Goal: Obtain resource: Download file/media

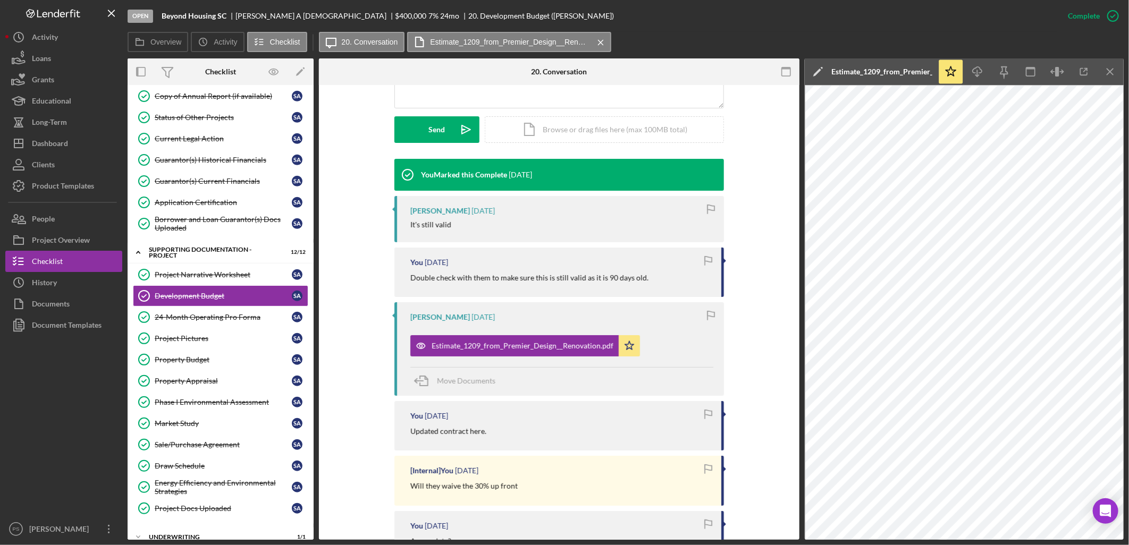
scroll to position [275, 0]
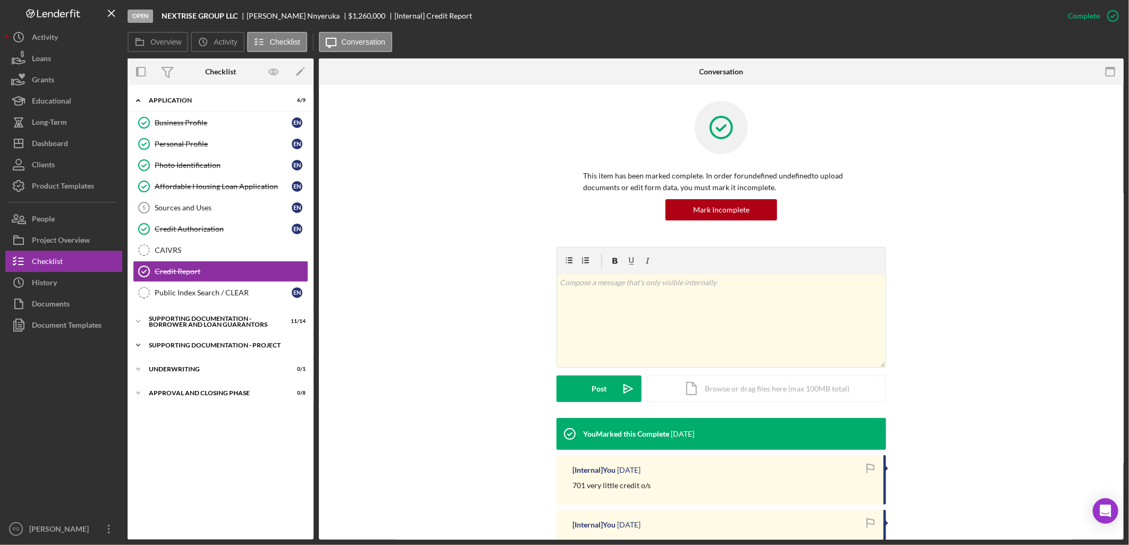
click at [133, 348] on icon "Icon/Expander" at bounding box center [138, 345] width 21 height 21
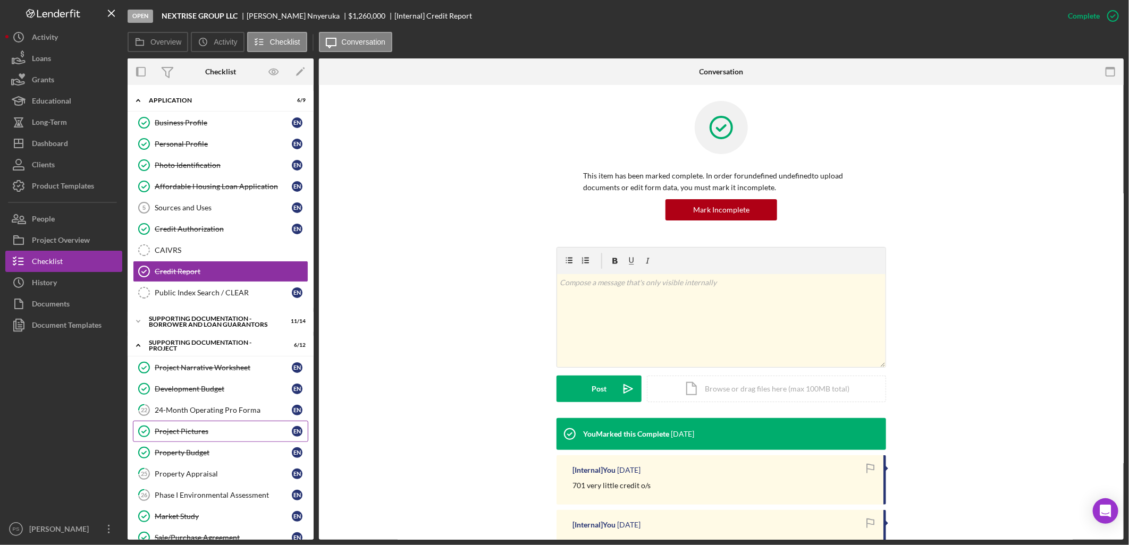
click at [206, 436] on div "Project Pictures" at bounding box center [223, 431] width 137 height 9
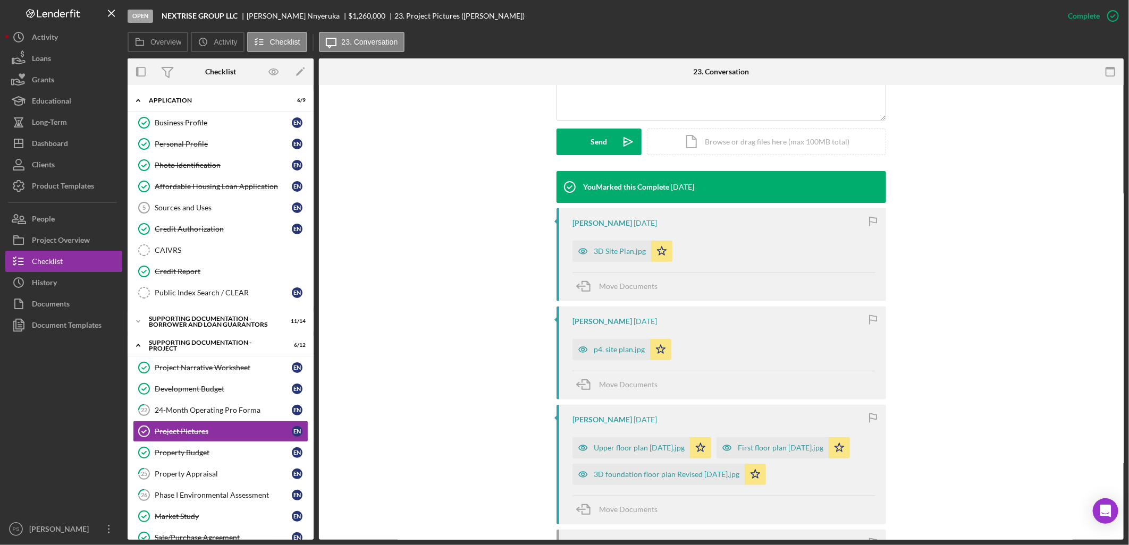
scroll to position [236, 0]
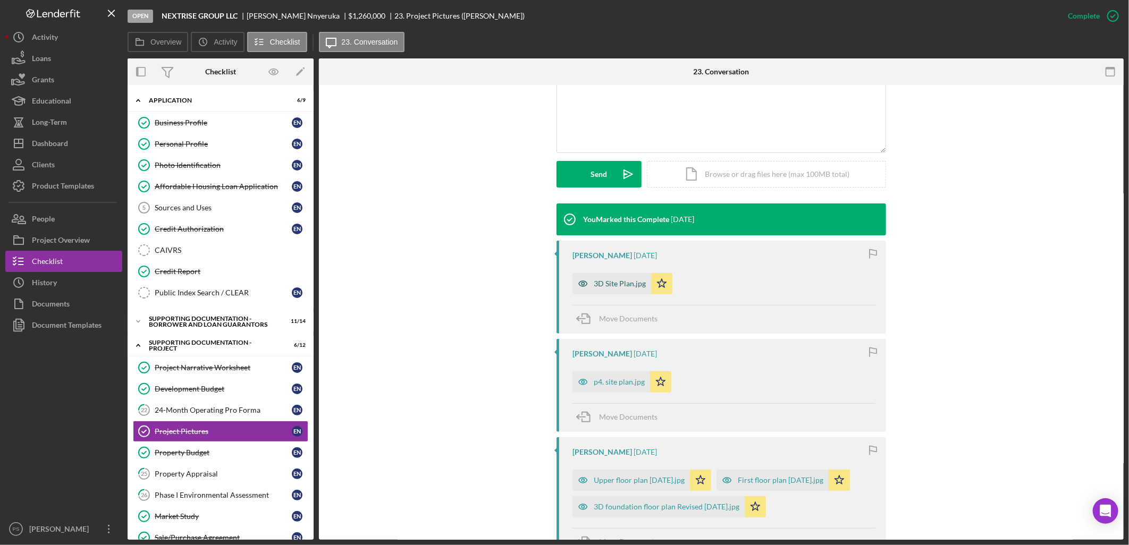
click at [609, 284] on div "3D Site Plan.jpg" at bounding box center [620, 284] width 52 height 9
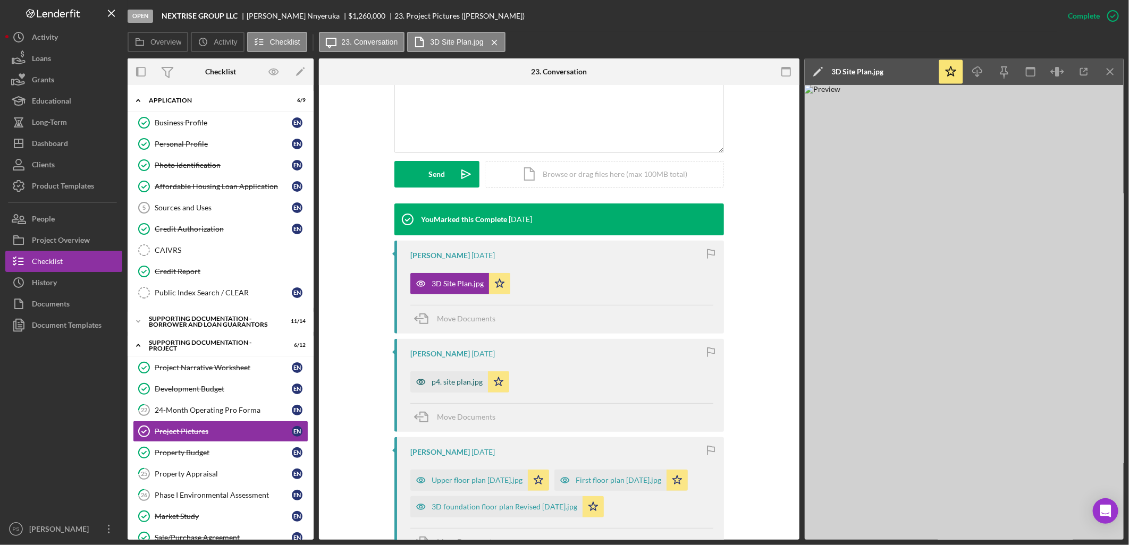
click at [450, 377] on div "p4. site plan.jpg" at bounding box center [449, 381] width 78 height 21
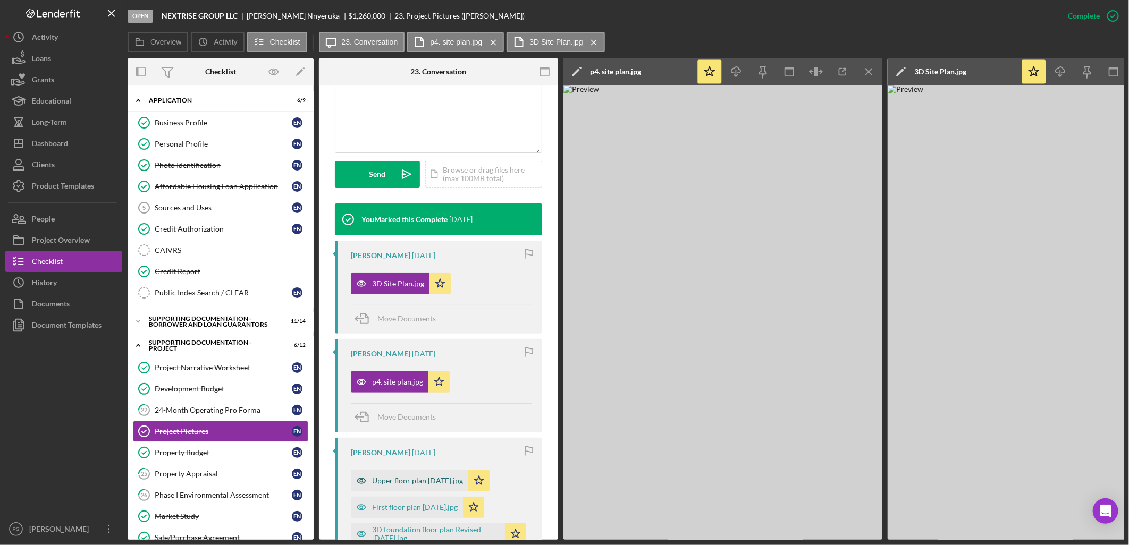
click at [438, 475] on div "Upper floor plan 31-08-25.jpg" at bounding box center [409, 480] width 117 height 21
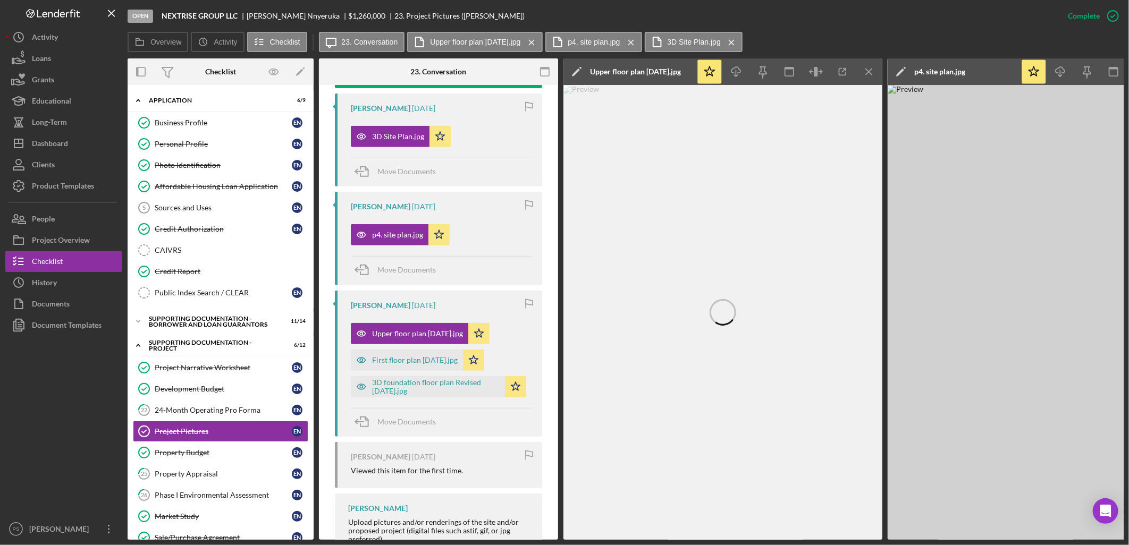
scroll to position [437, 0]
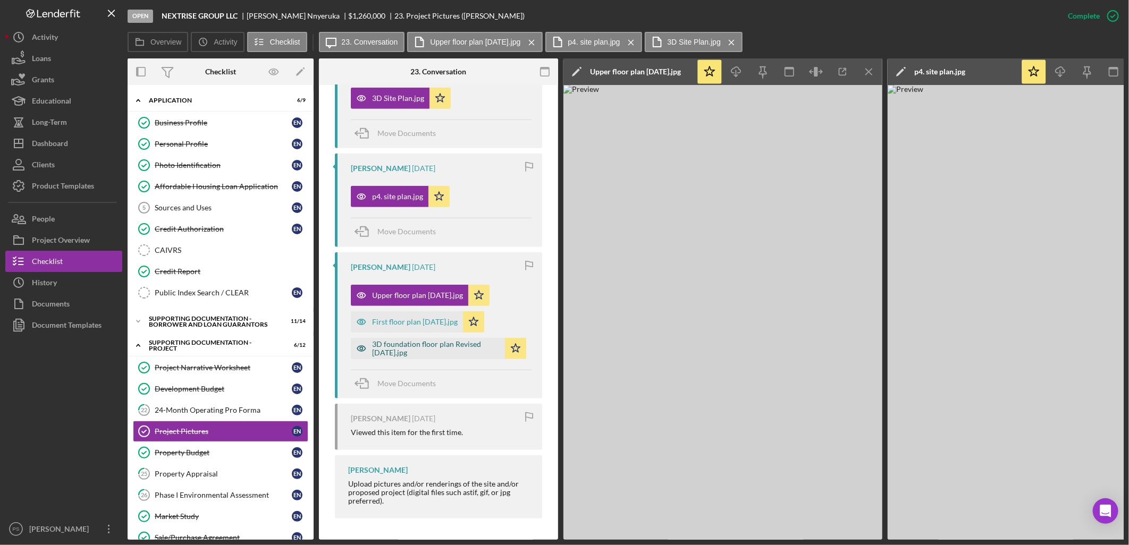
click at [426, 341] on div "3D foundation floor plan Revised 31-08-25.jpg" at bounding box center [436, 348] width 128 height 17
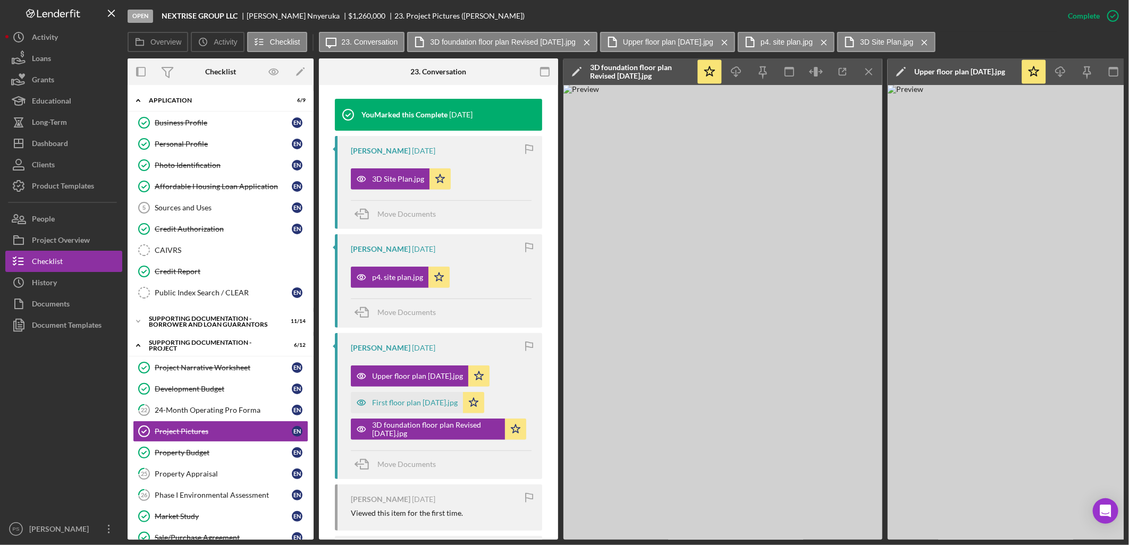
scroll to position [319, 0]
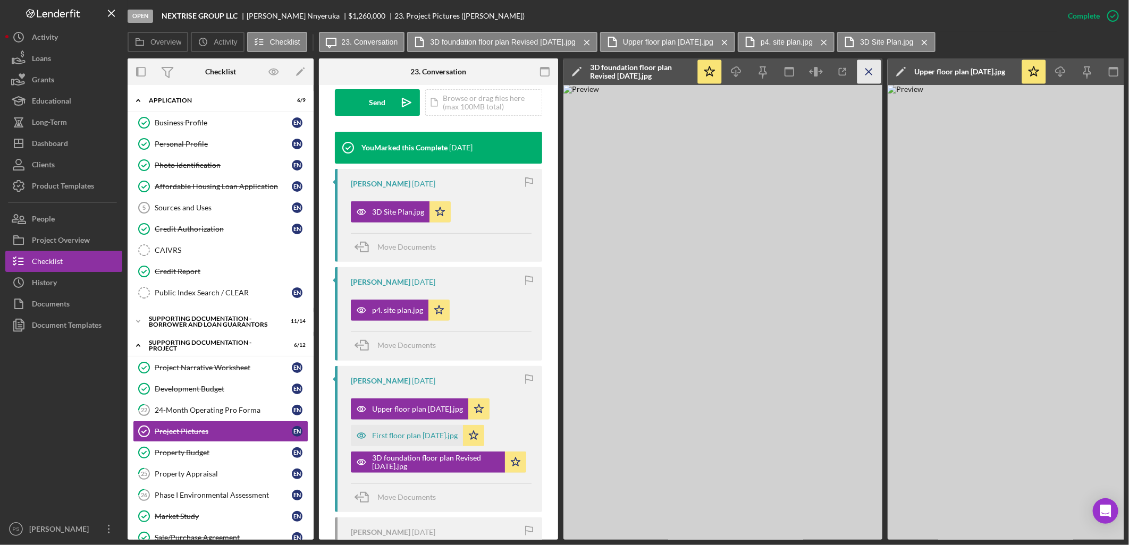
click at [867, 70] on icon "Icon/Menu Close" at bounding box center [869, 72] width 24 height 24
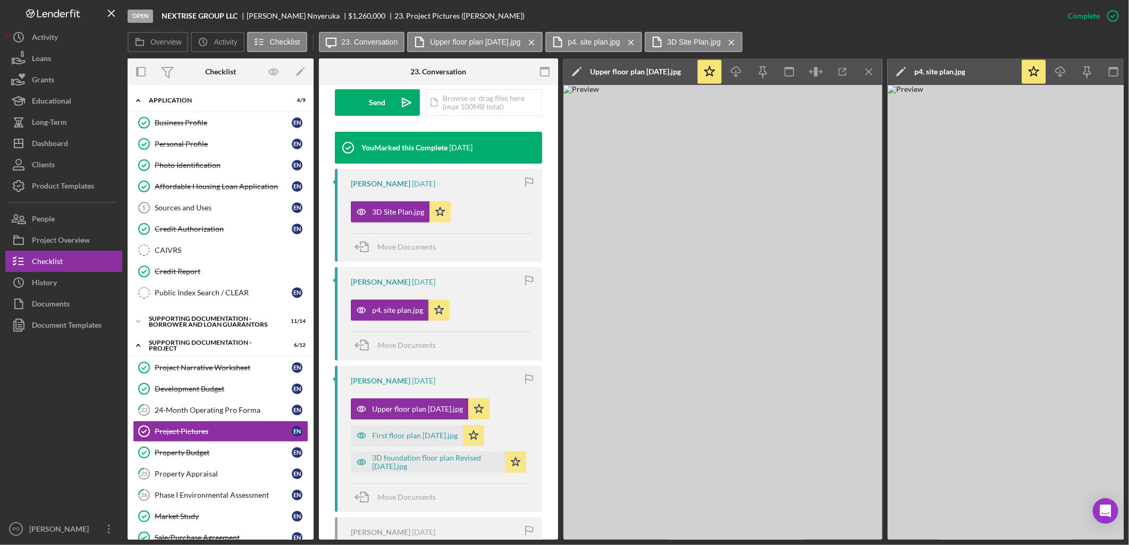
click at [867, 70] on icon "Icon/Menu Close" at bounding box center [869, 72] width 24 height 24
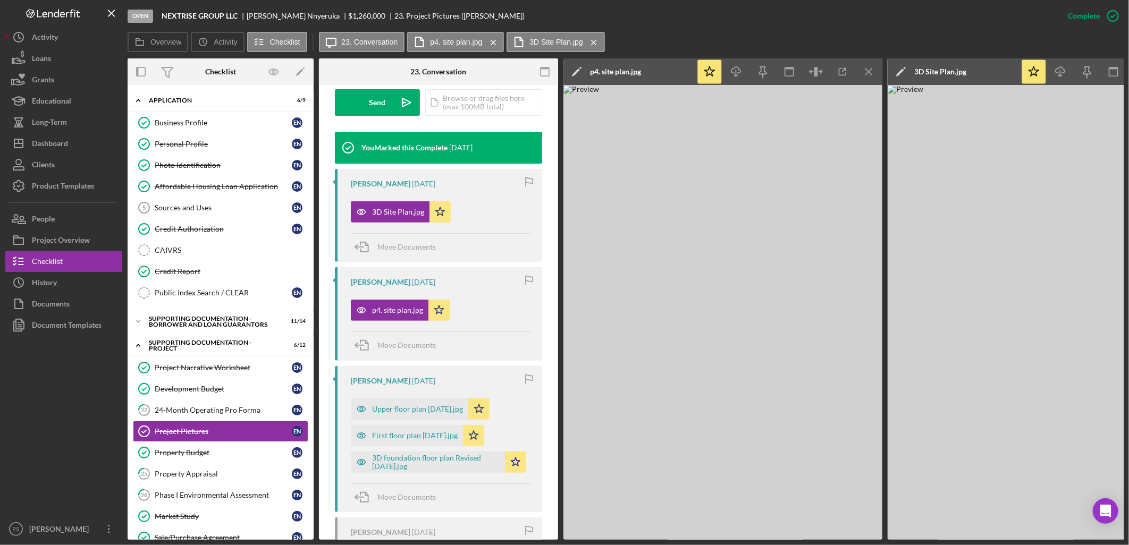
click at [867, 70] on icon "Icon/Menu Close" at bounding box center [869, 72] width 24 height 24
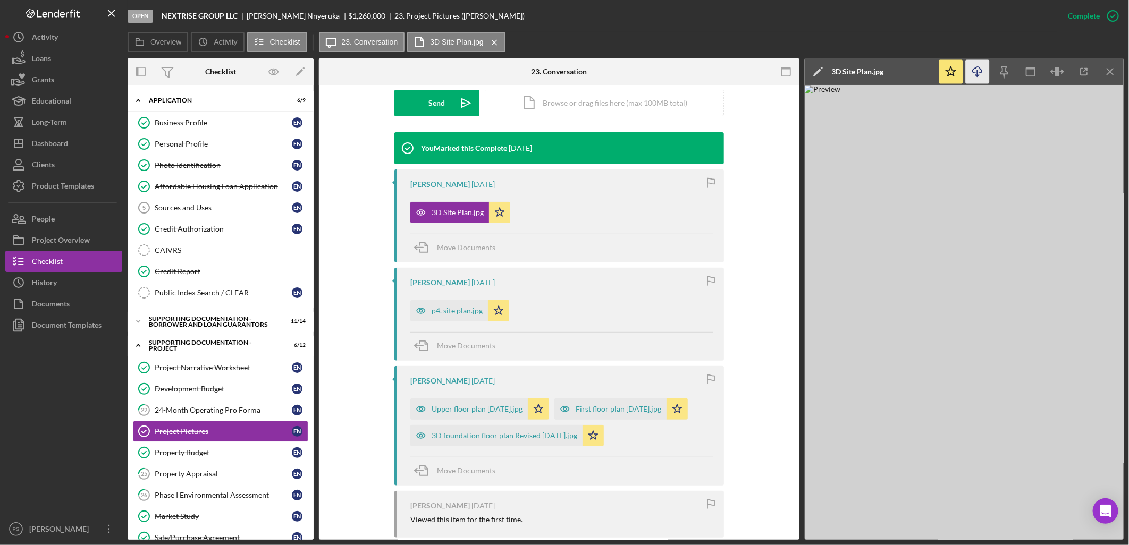
click at [980, 69] on icon "Icon/Download" at bounding box center [978, 72] width 24 height 24
click at [187, 207] on div "Sources and Uses" at bounding box center [223, 208] width 137 height 9
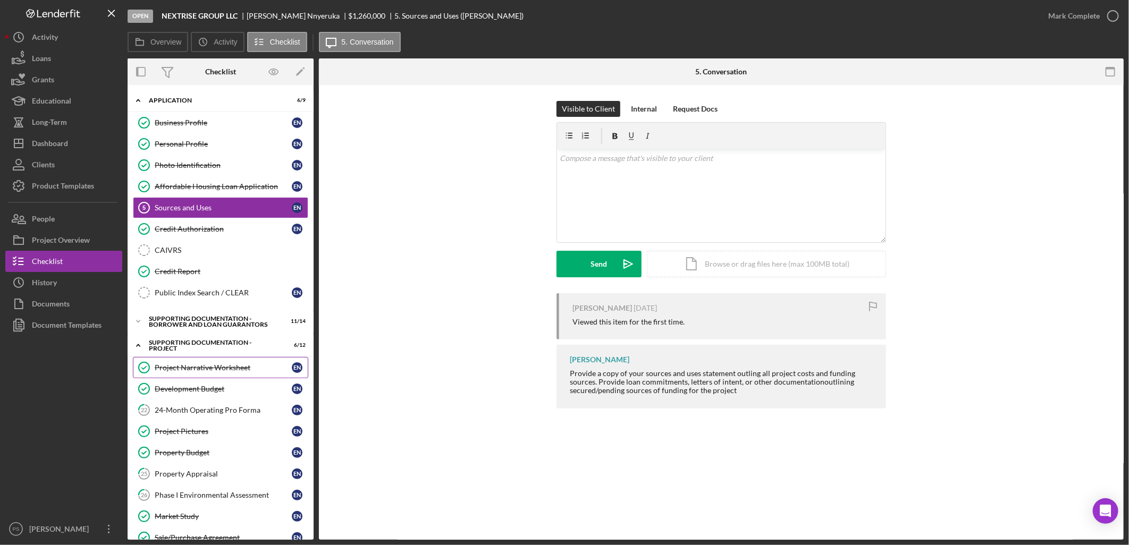
click at [238, 365] on div "Project Narrative Worksheet" at bounding box center [223, 368] width 137 height 9
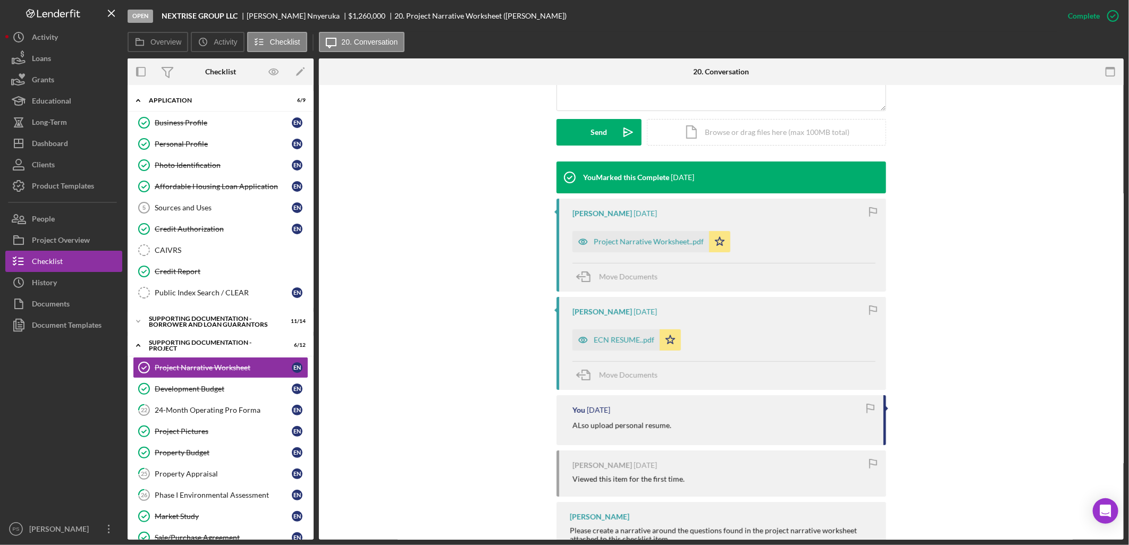
scroll to position [315, 0]
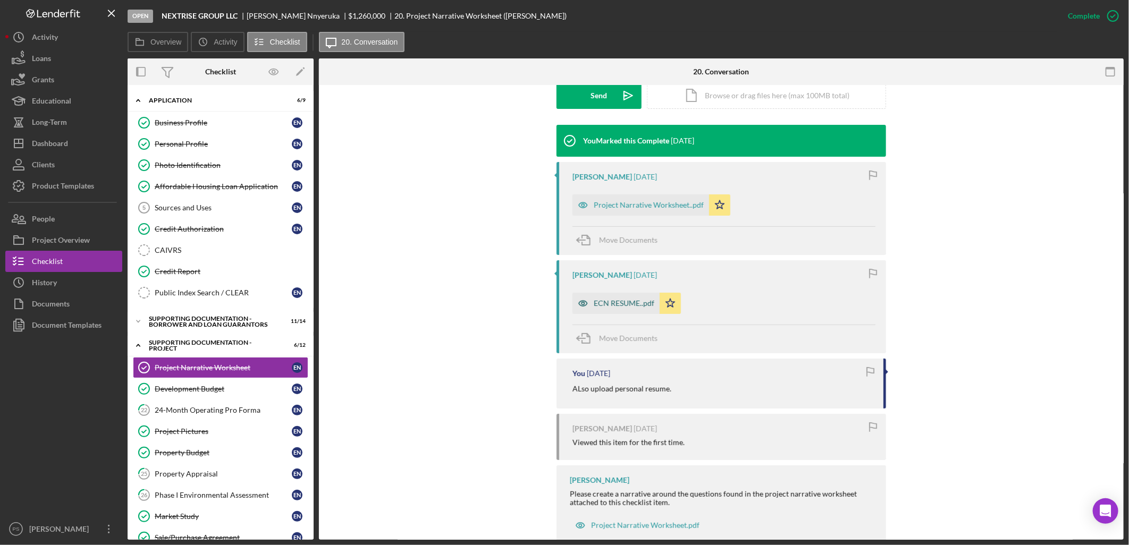
click at [611, 303] on div "ECN RESUME..pdf" at bounding box center [624, 303] width 61 height 9
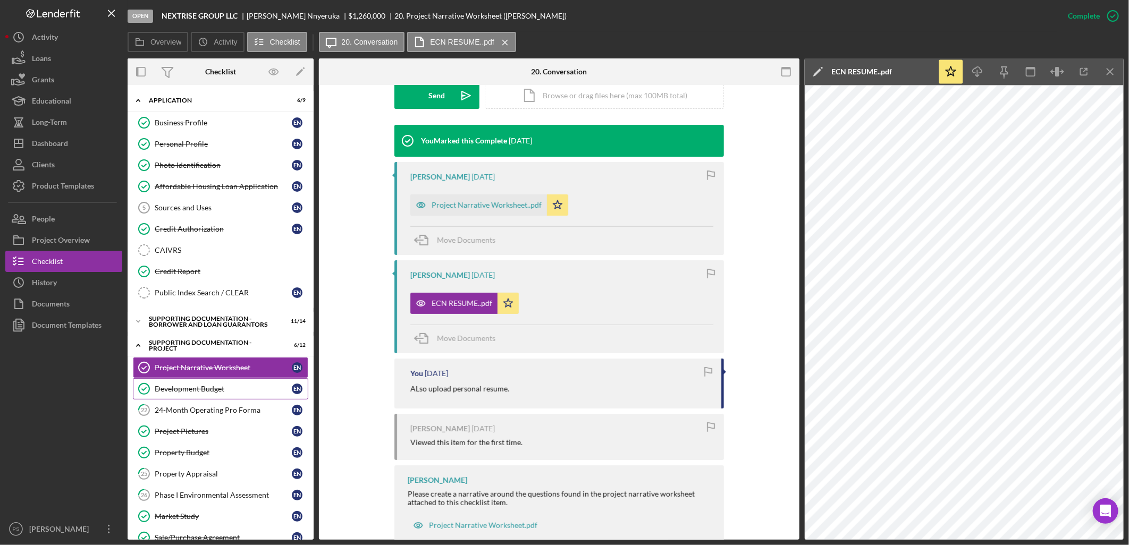
click at [237, 387] on div "Development Budget" at bounding box center [223, 389] width 137 height 9
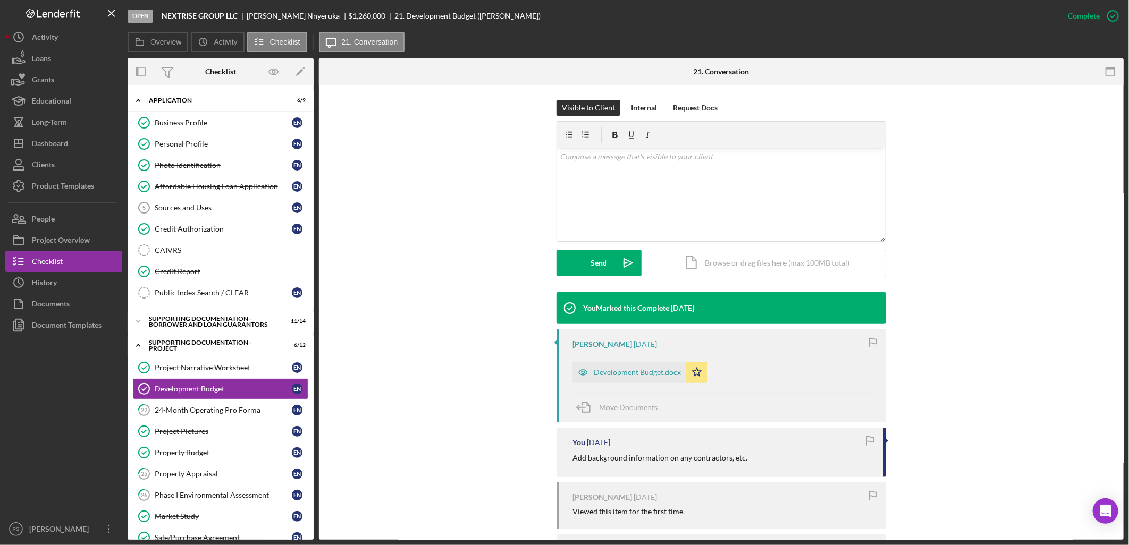
scroll to position [216, 0]
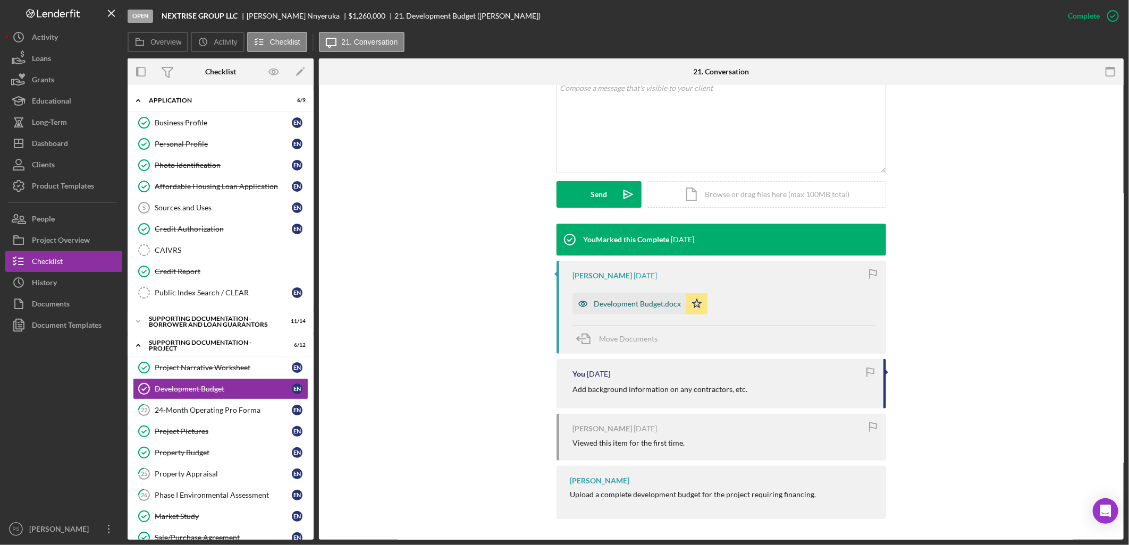
click at [637, 303] on div "Development Budget.docx" at bounding box center [637, 304] width 87 height 9
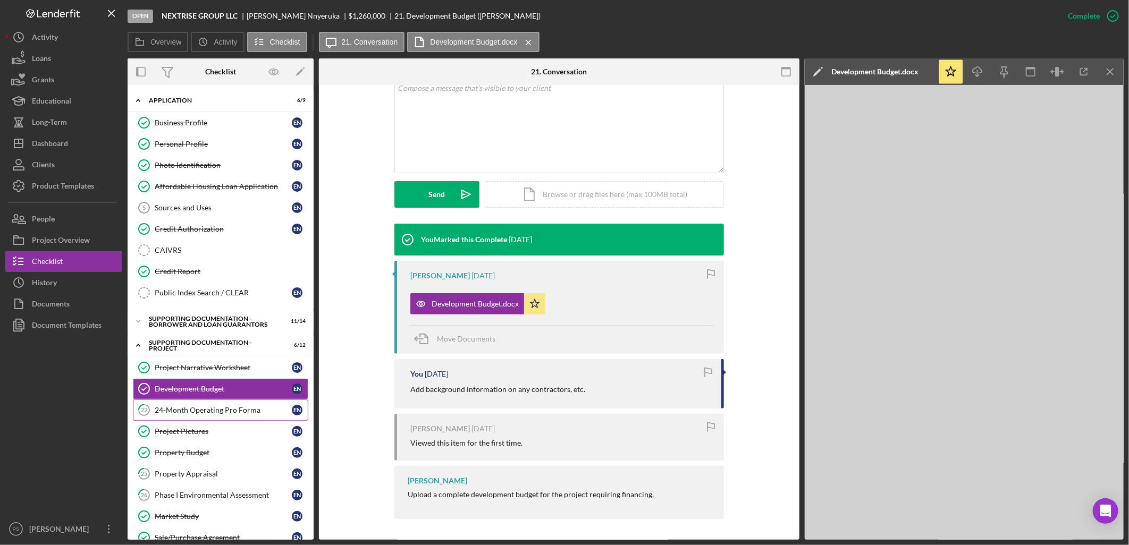
click at [230, 402] on link "22 24-Month Operating Pro Forma E N" at bounding box center [220, 410] width 175 height 21
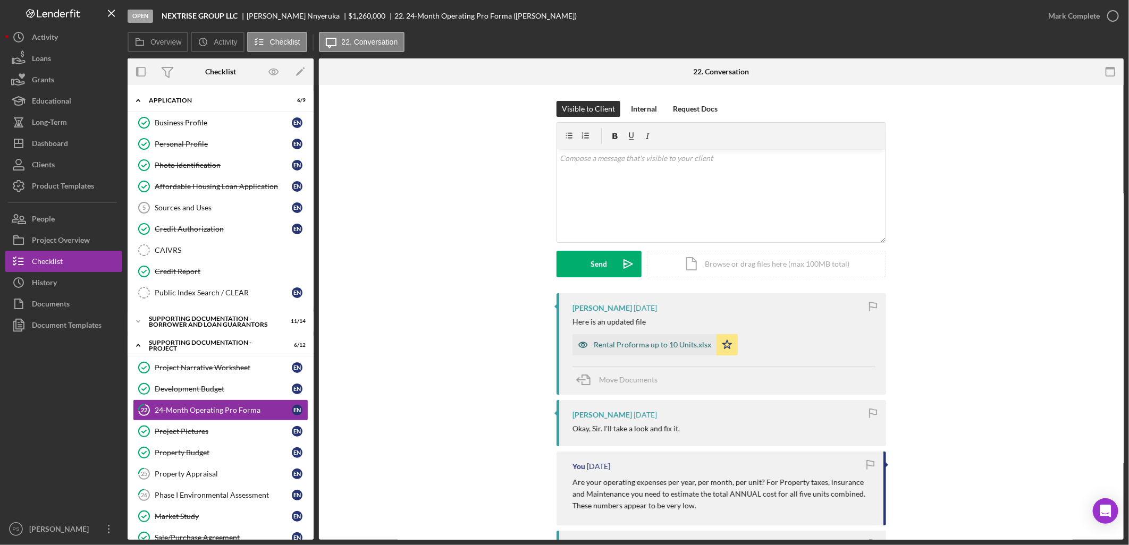
click at [654, 342] on div "Rental Proforma up to 10 Units.xlsx" at bounding box center [652, 345] width 117 height 9
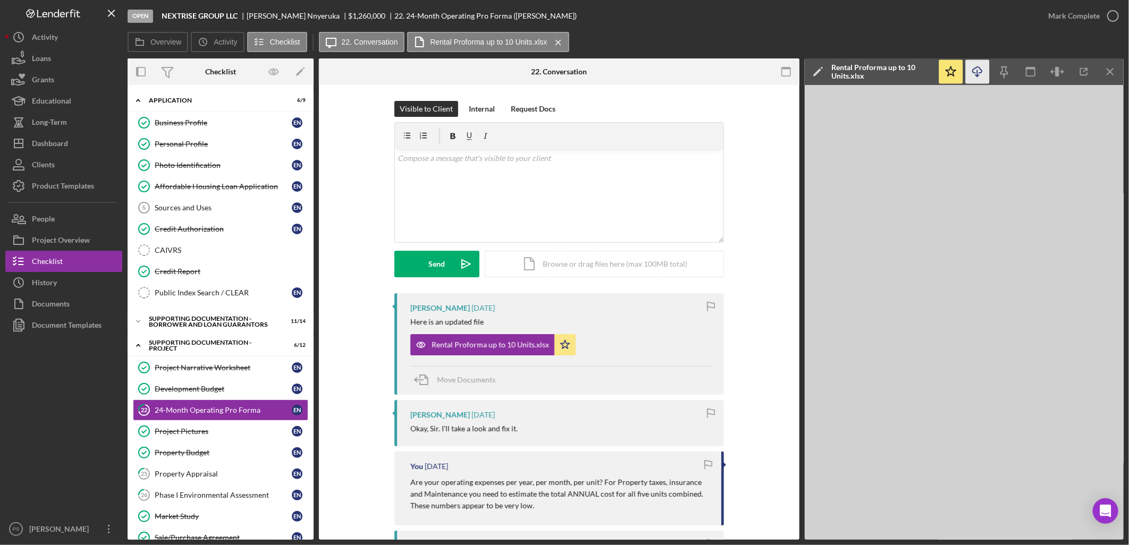
click at [977, 67] on icon "button" at bounding box center [977, 70] width 9 height 6
click at [232, 390] on div "Development Budget" at bounding box center [223, 389] width 137 height 9
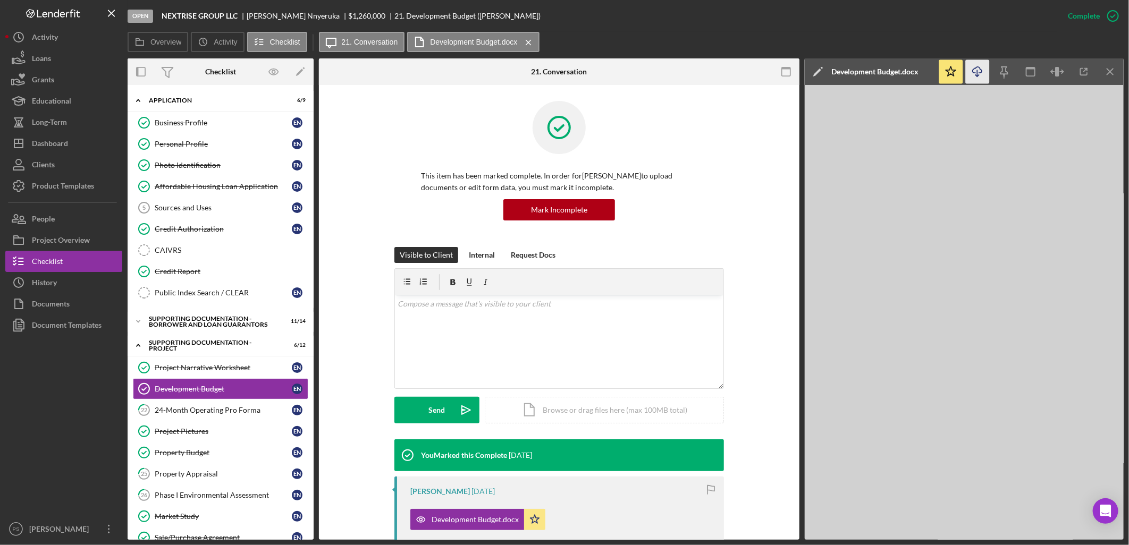
click at [977, 64] on icon "Icon/Download" at bounding box center [978, 72] width 24 height 24
click at [224, 367] on div "Project Narrative Worksheet" at bounding box center [223, 368] width 137 height 9
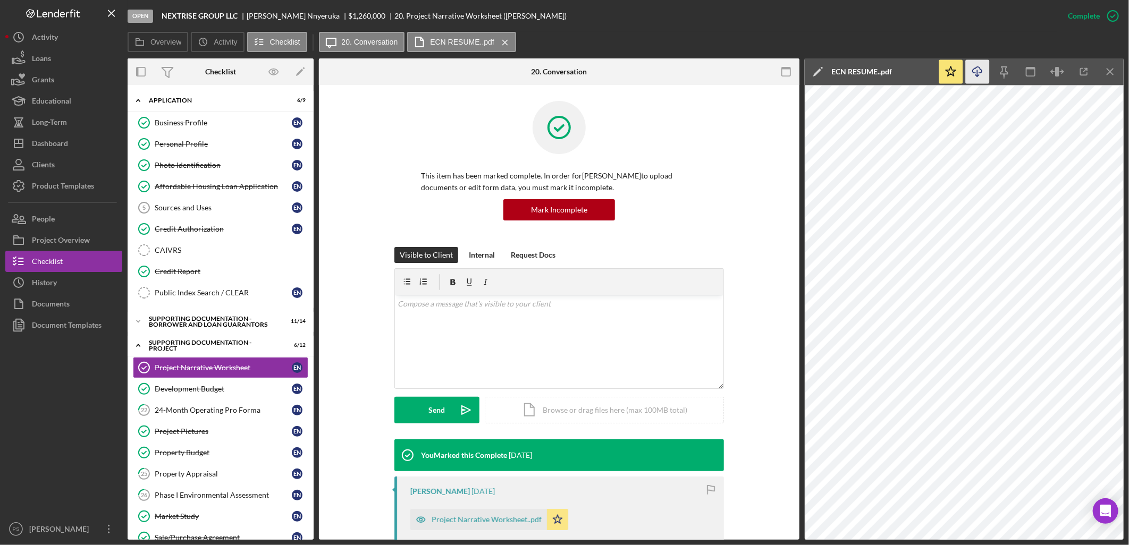
click at [975, 72] on icon "Icon/Download" at bounding box center [978, 72] width 24 height 24
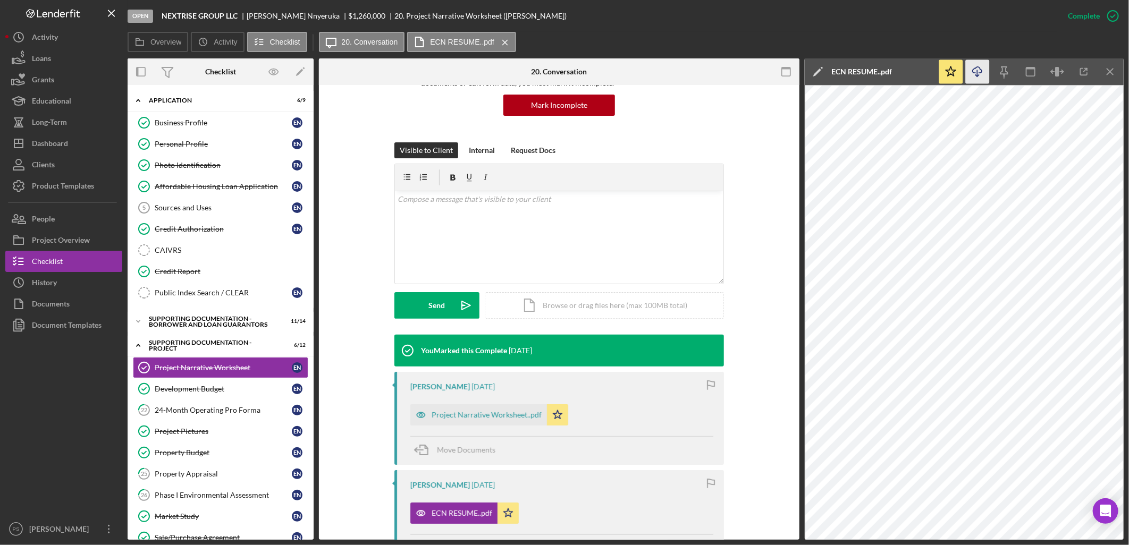
scroll to position [197, 0]
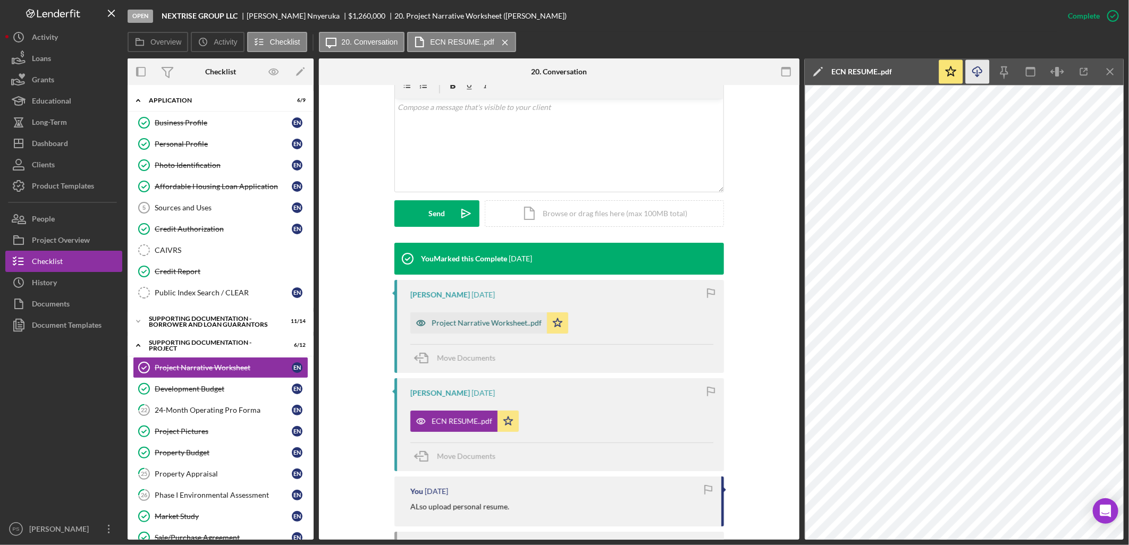
click at [520, 316] on div "Project Narrative Worksheet..pdf" at bounding box center [478, 323] width 137 height 21
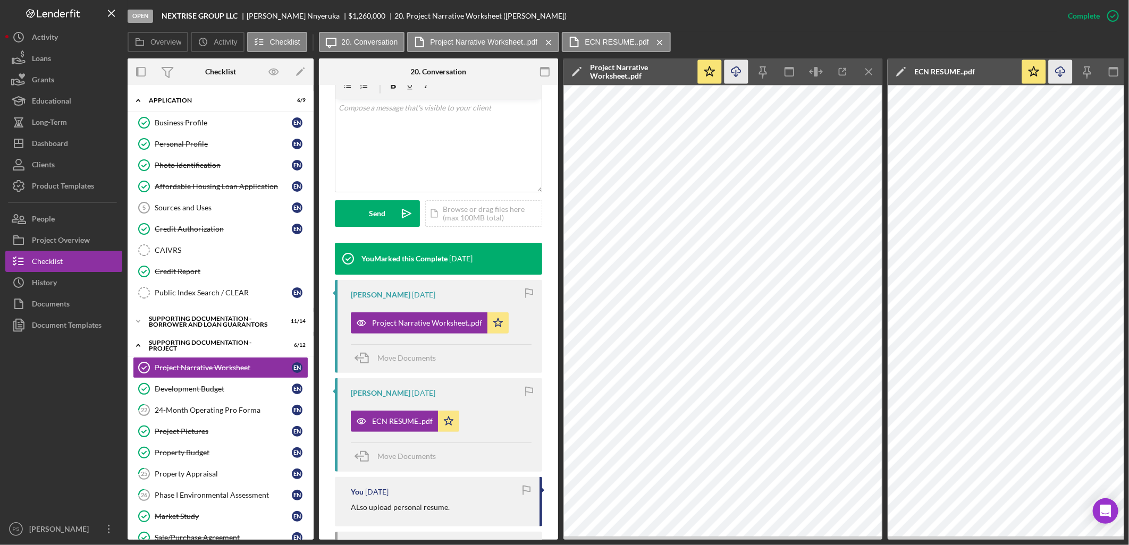
click at [739, 66] on icon "Icon/Download" at bounding box center [736, 72] width 24 height 24
click at [230, 445] on link "Property Budget Property Budget E N" at bounding box center [220, 452] width 175 height 21
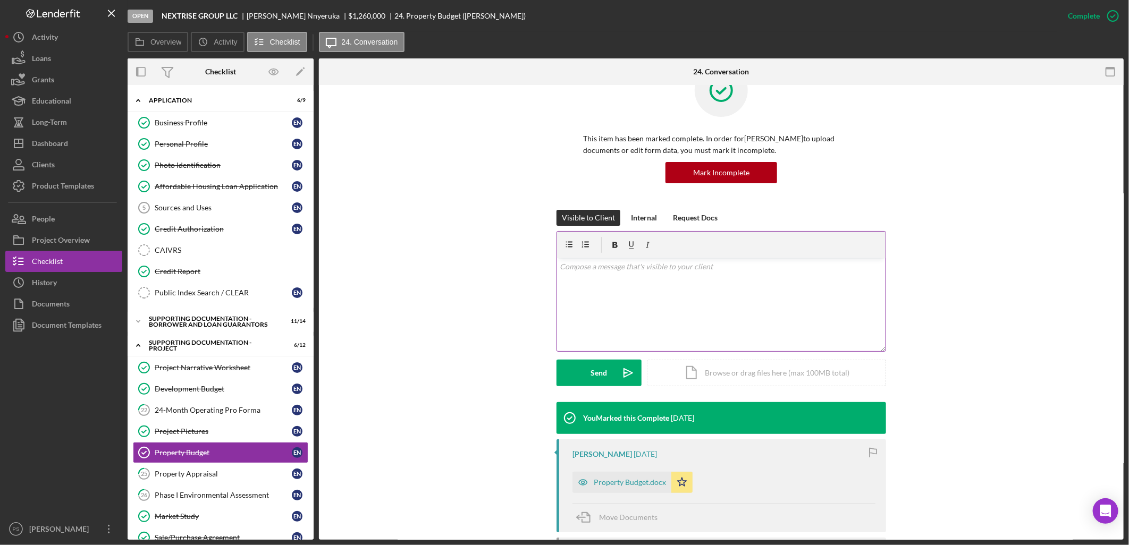
scroll to position [161, 0]
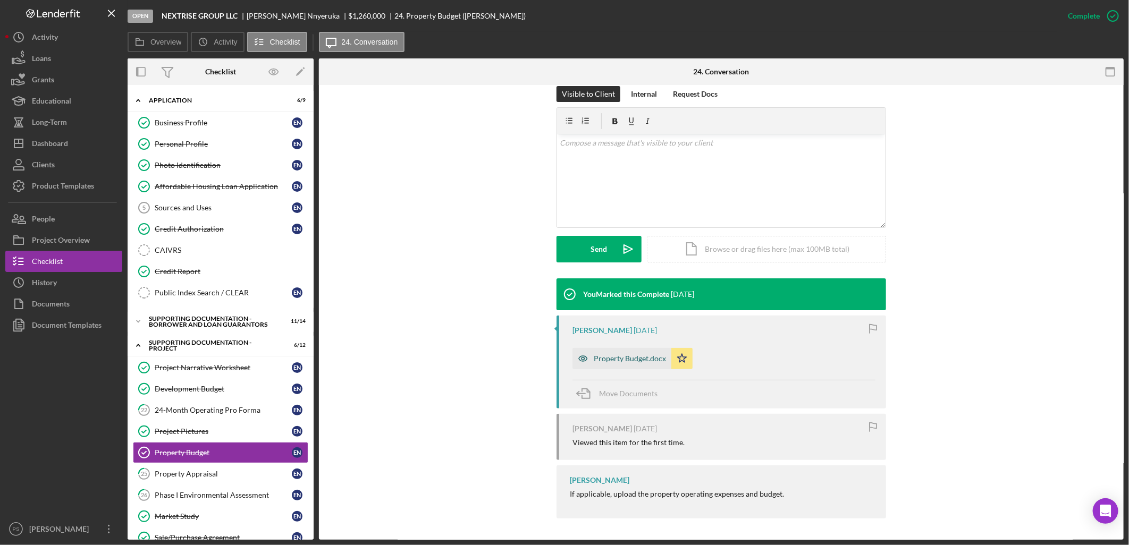
click at [618, 358] on div "Property Budget.docx" at bounding box center [630, 358] width 72 height 9
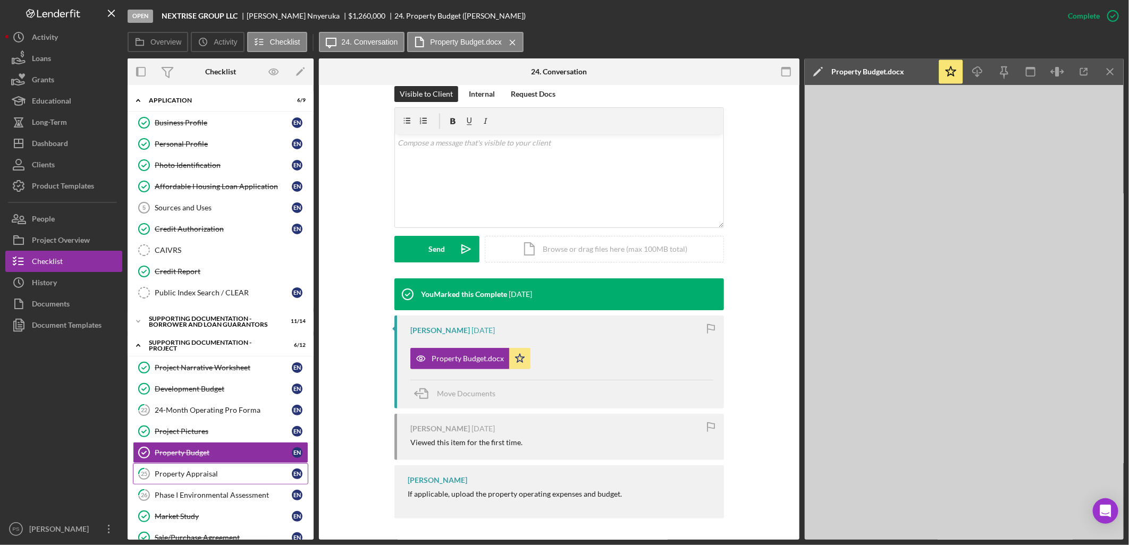
click at [213, 469] on link "25 Property Appraisal E N" at bounding box center [220, 473] width 175 height 21
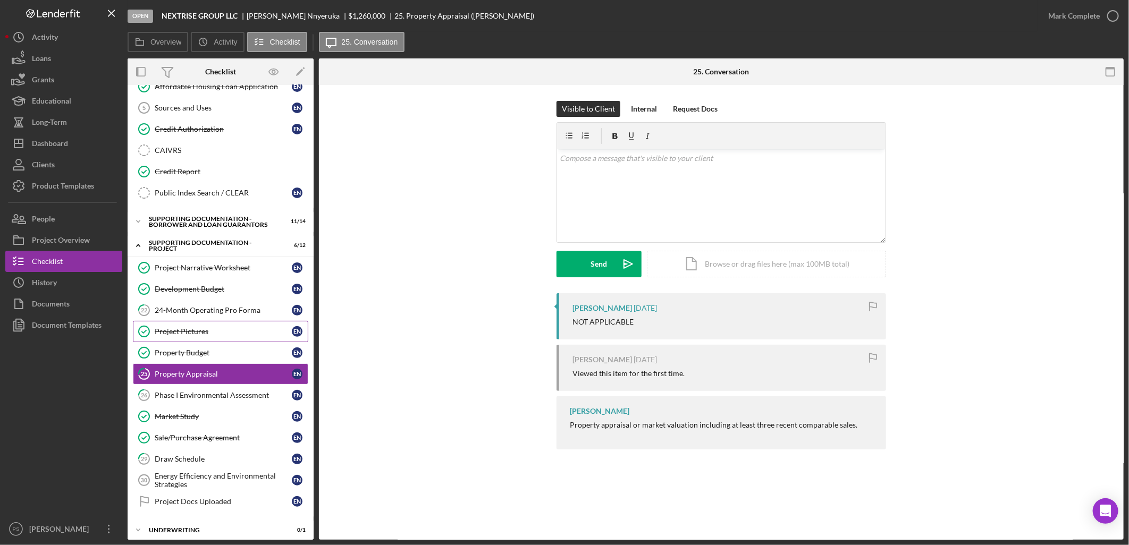
scroll to position [133, 0]
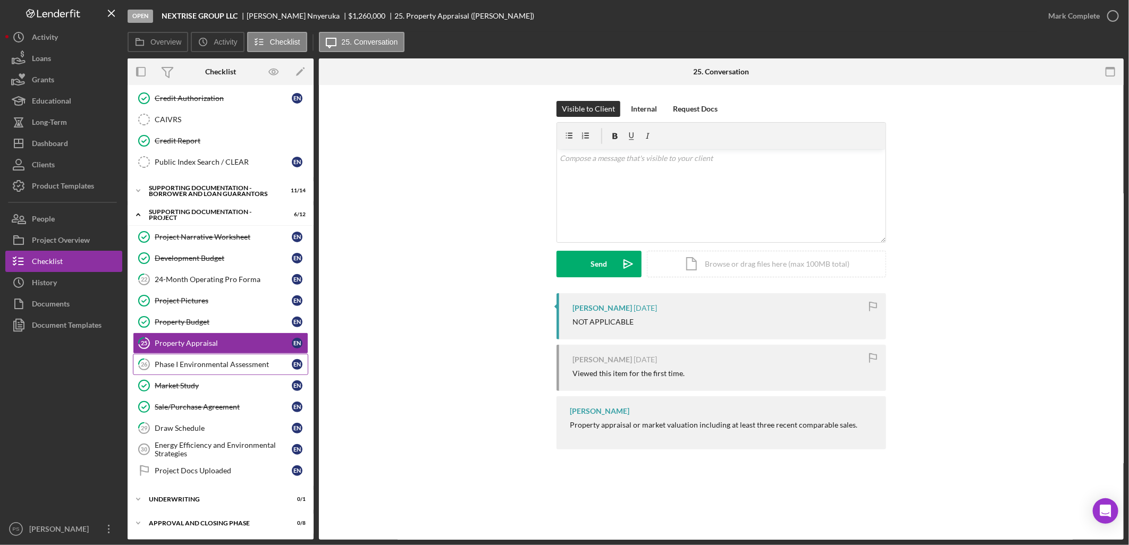
click at [213, 360] on div "Phase I Environmental Assessment" at bounding box center [223, 364] width 137 height 9
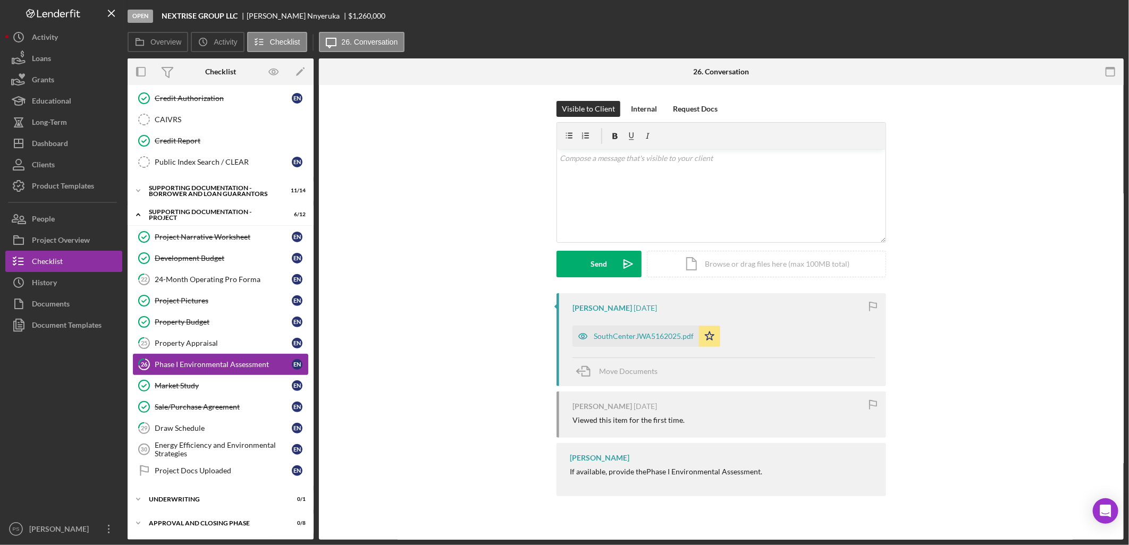
scroll to position [133, 0]
click at [608, 332] on div "SouthCenterJWA5162025.pdf" at bounding box center [644, 336] width 100 height 9
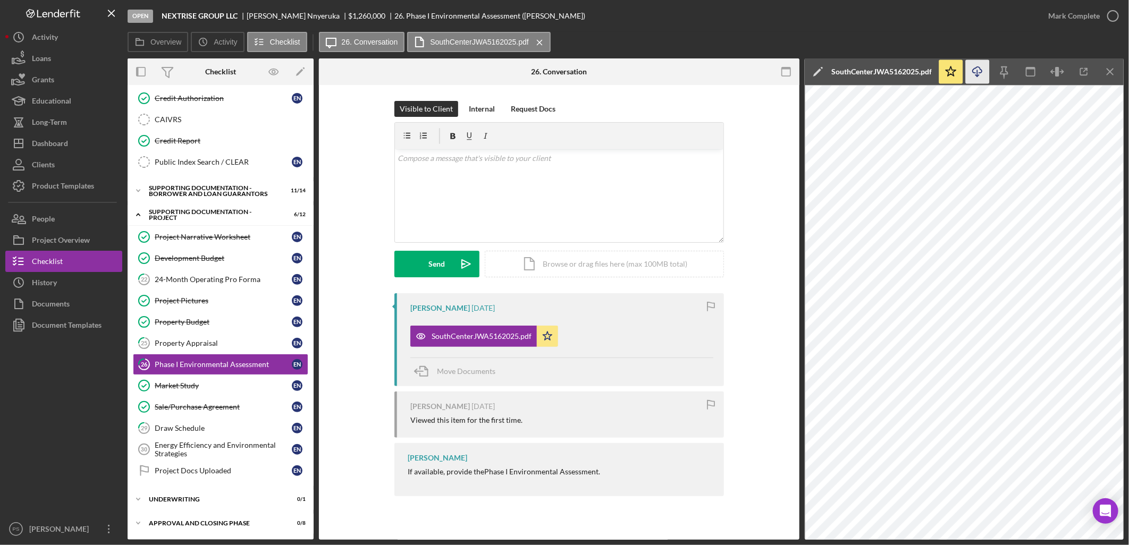
click at [973, 70] on icon "button" at bounding box center [977, 70] width 9 height 6
click at [221, 388] on div "Market Study" at bounding box center [223, 386] width 137 height 9
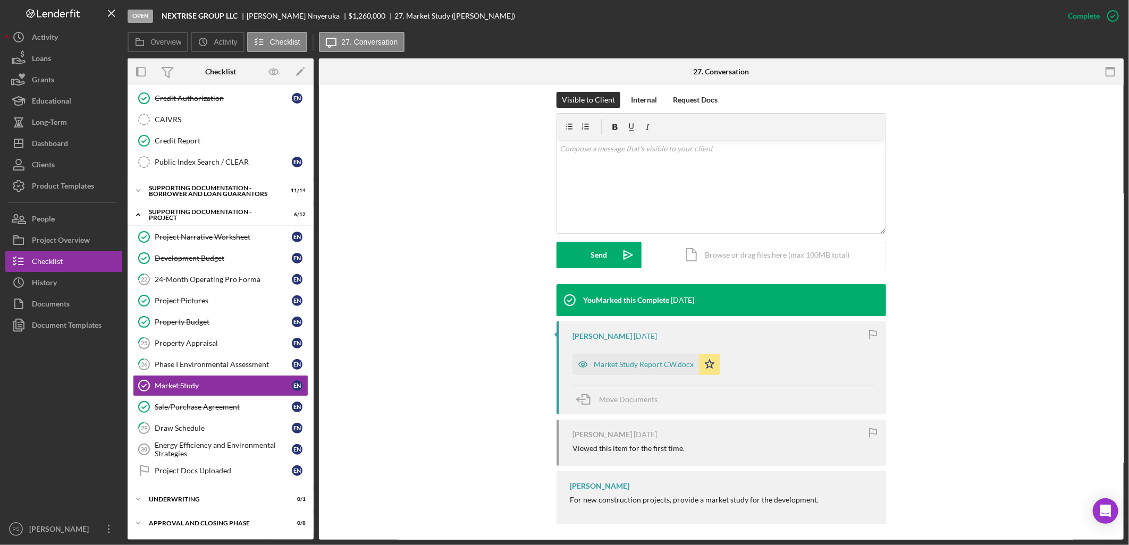
scroll to position [157, 0]
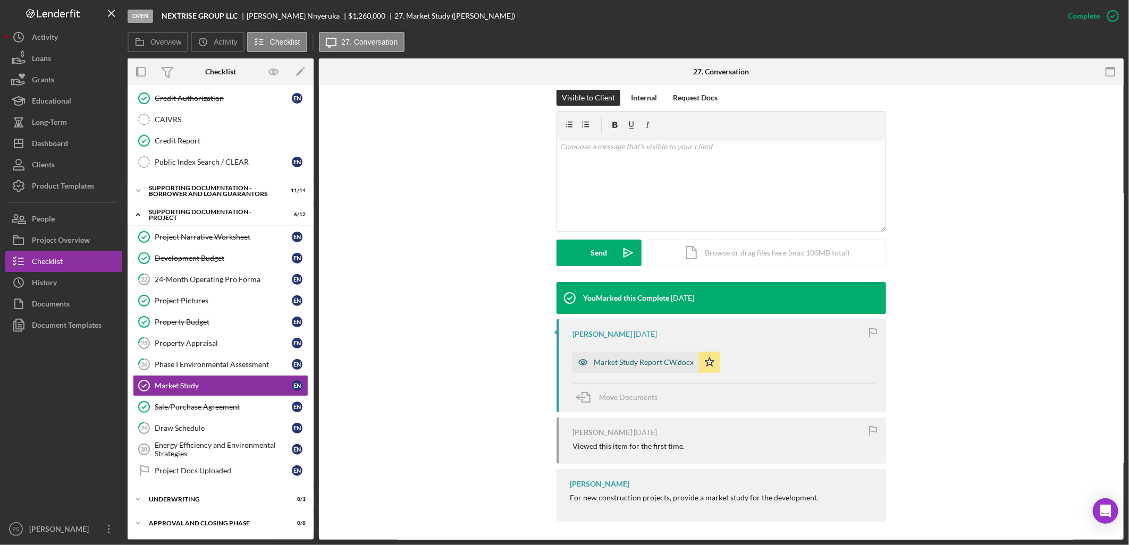
click at [638, 360] on div "Market Study Report CW.docx" at bounding box center [644, 362] width 100 height 9
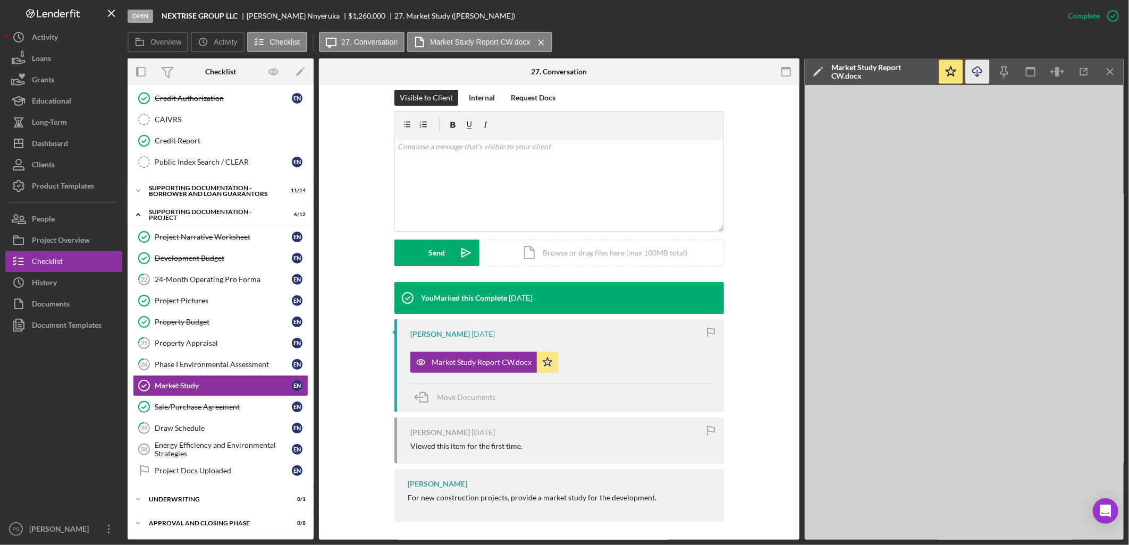
click at [979, 72] on icon "Icon/Download" at bounding box center [978, 72] width 24 height 24
click at [209, 400] on link "Sale/Purchase Agreement Sale/Purchase Agreement E N" at bounding box center [220, 406] width 175 height 21
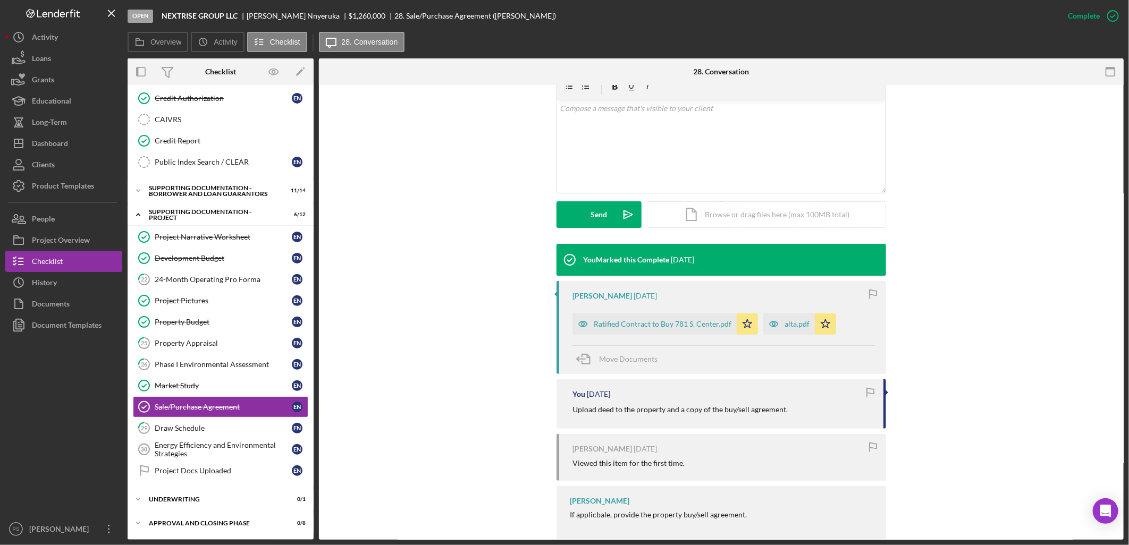
scroll to position [197, 0]
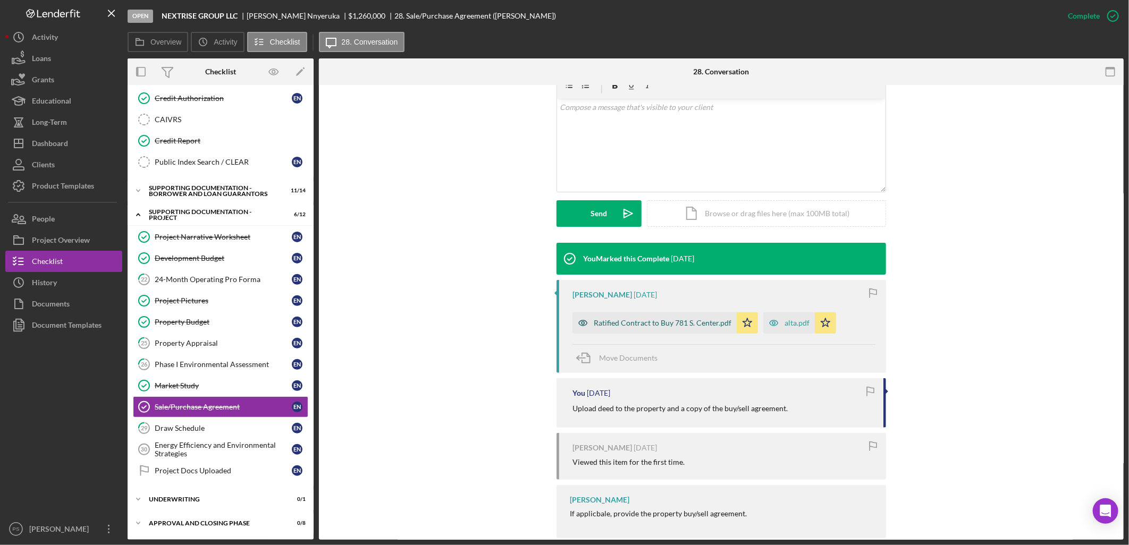
click at [679, 318] on div "Ratified Contract to Buy 781 S. Center.pdf" at bounding box center [654, 323] width 164 height 21
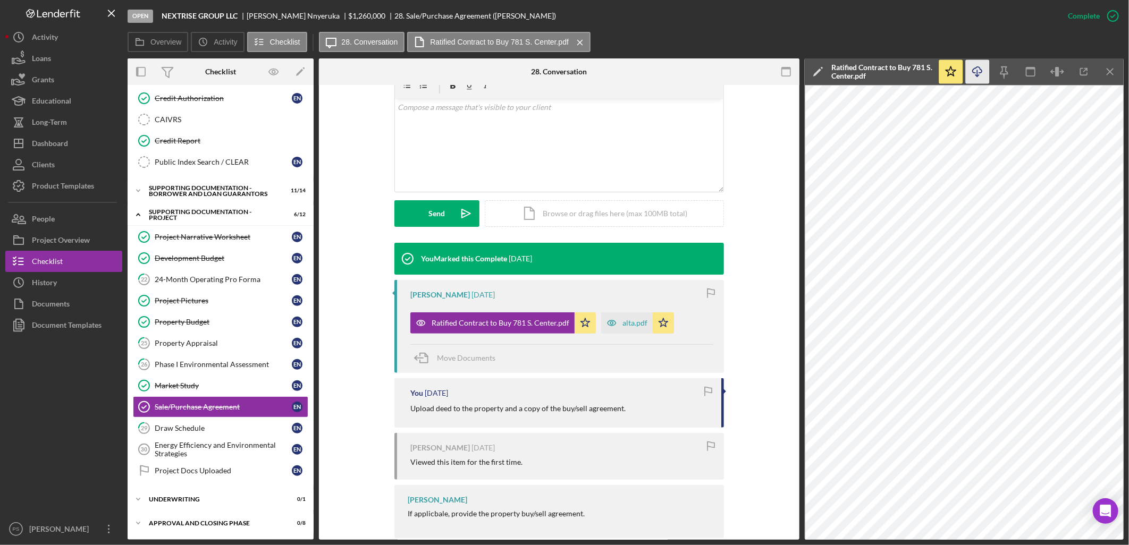
click at [973, 63] on icon "Icon/Download" at bounding box center [978, 72] width 24 height 24
click at [627, 316] on div "alta.pdf" at bounding box center [627, 323] width 52 height 21
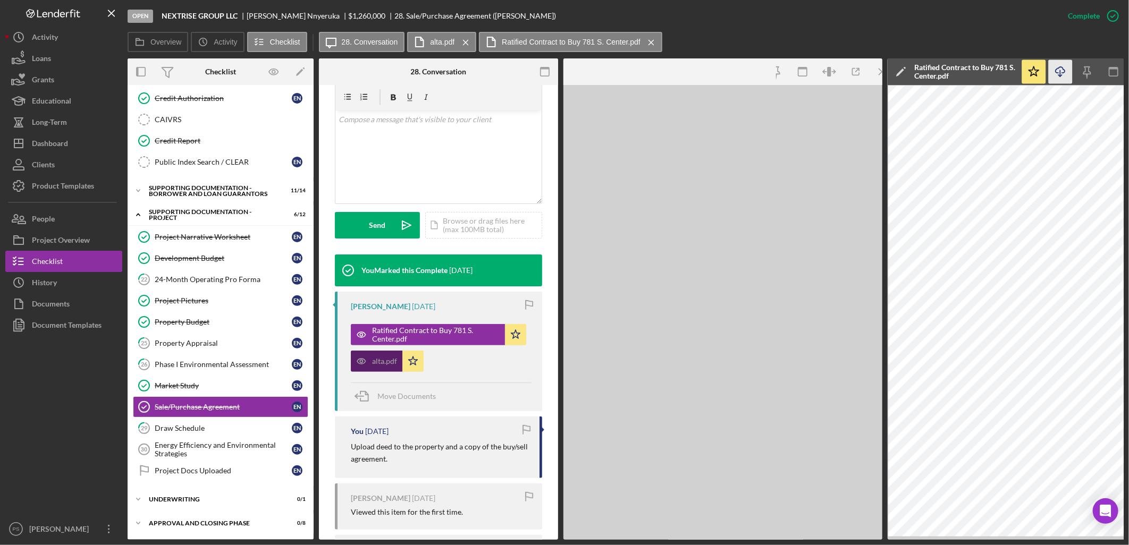
scroll to position [208, 0]
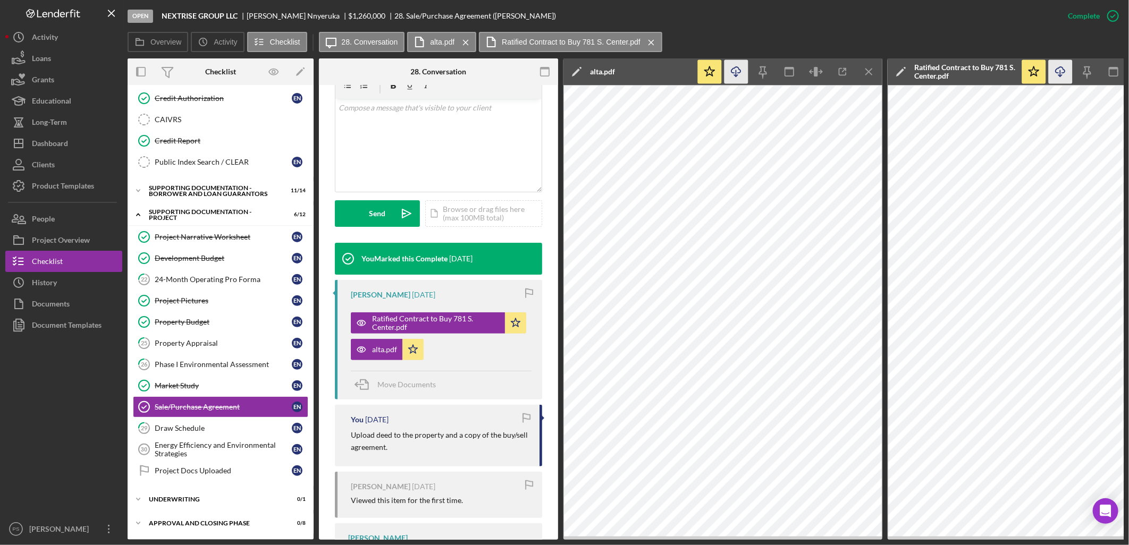
click at [738, 71] on icon "Icon/Download" at bounding box center [736, 72] width 24 height 24
click at [221, 424] on div "Draw Schedule" at bounding box center [223, 428] width 137 height 9
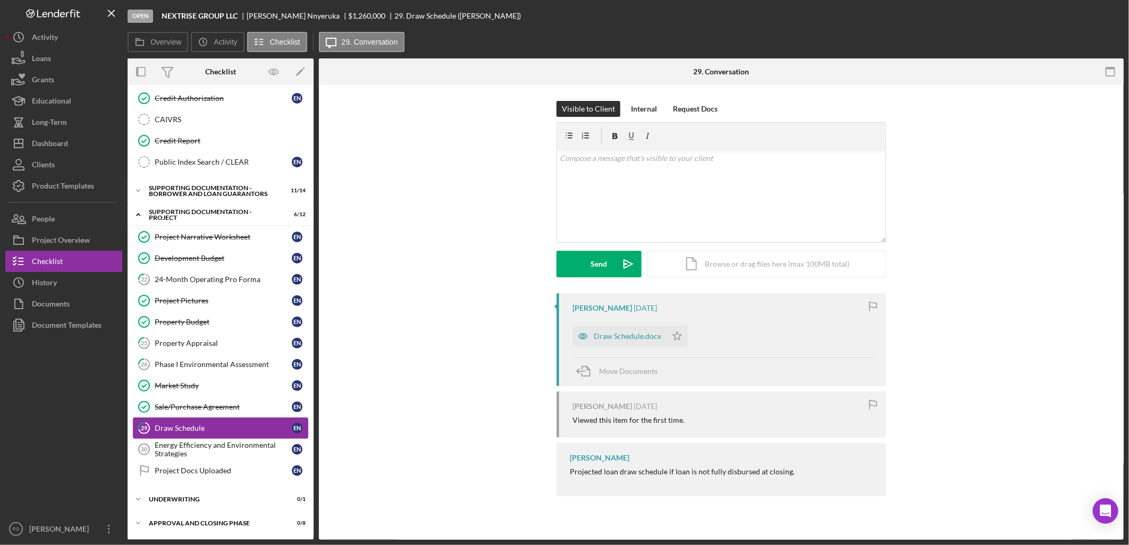
scroll to position [133, 0]
click at [641, 336] on div "Draw Schedule.docx" at bounding box center [627, 336] width 67 height 9
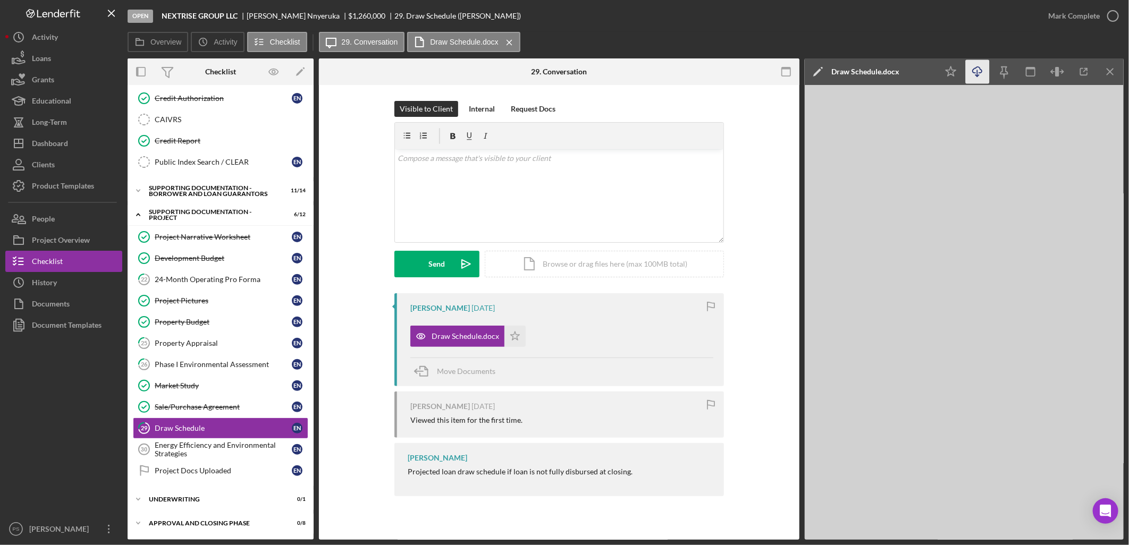
click at [982, 70] on icon "Icon/Download" at bounding box center [978, 72] width 24 height 24
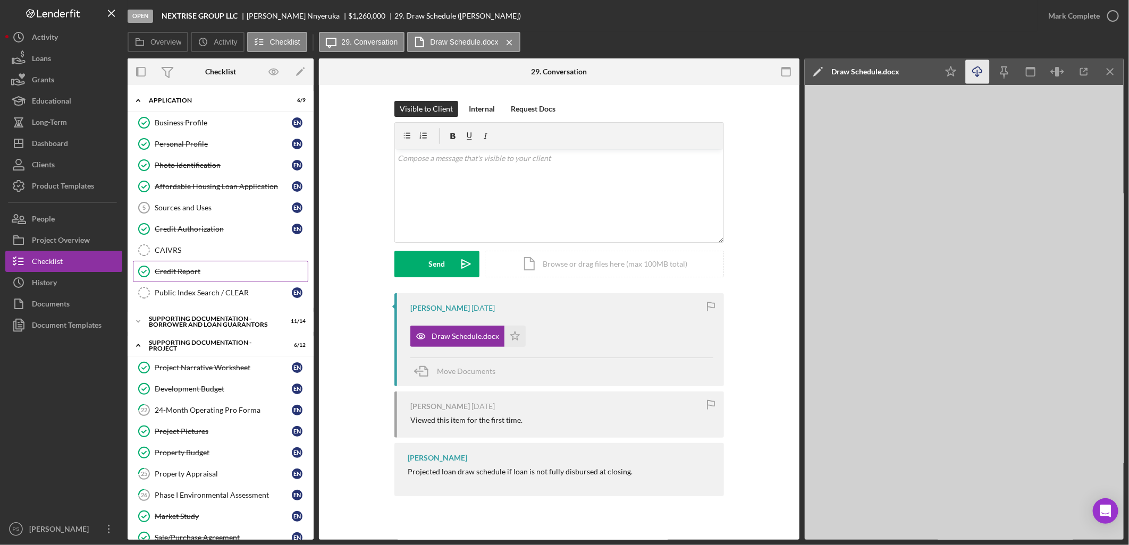
click at [213, 272] on div "Credit Report" at bounding box center [231, 271] width 153 height 9
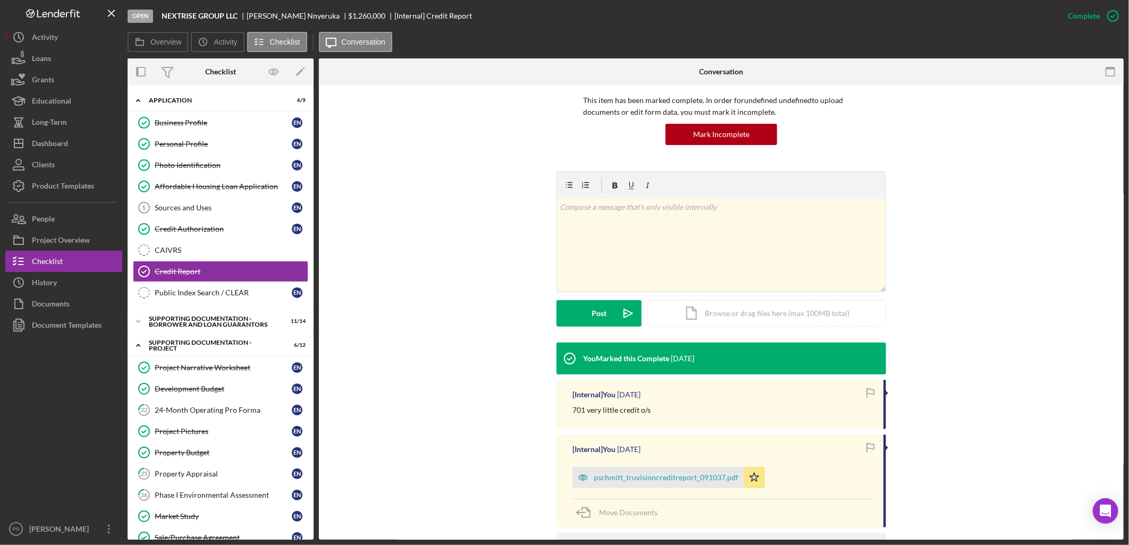
scroll to position [78, 0]
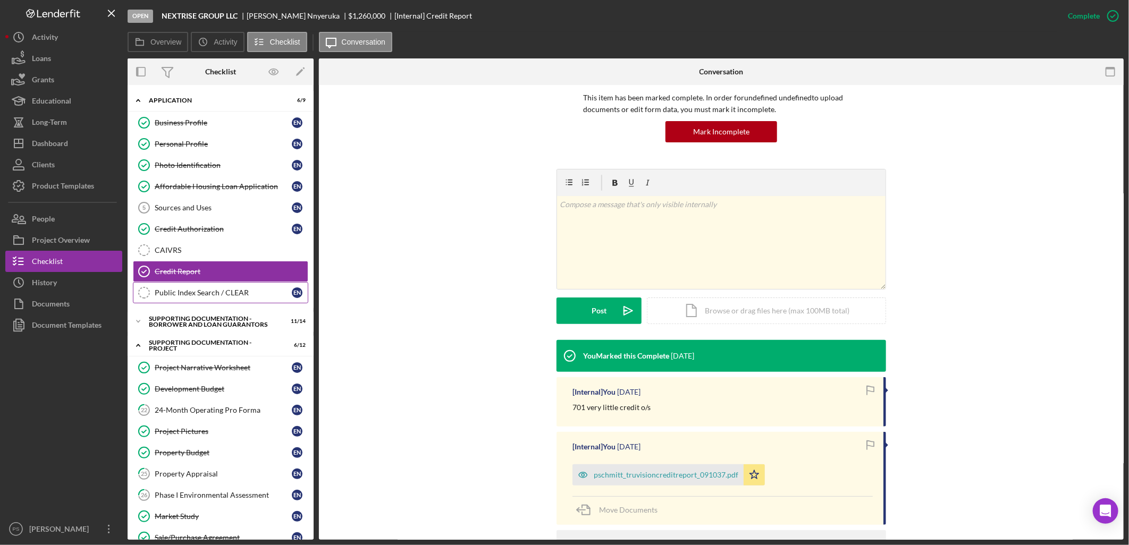
click at [198, 291] on div "Public Index Search / CLEAR" at bounding box center [223, 293] width 137 height 9
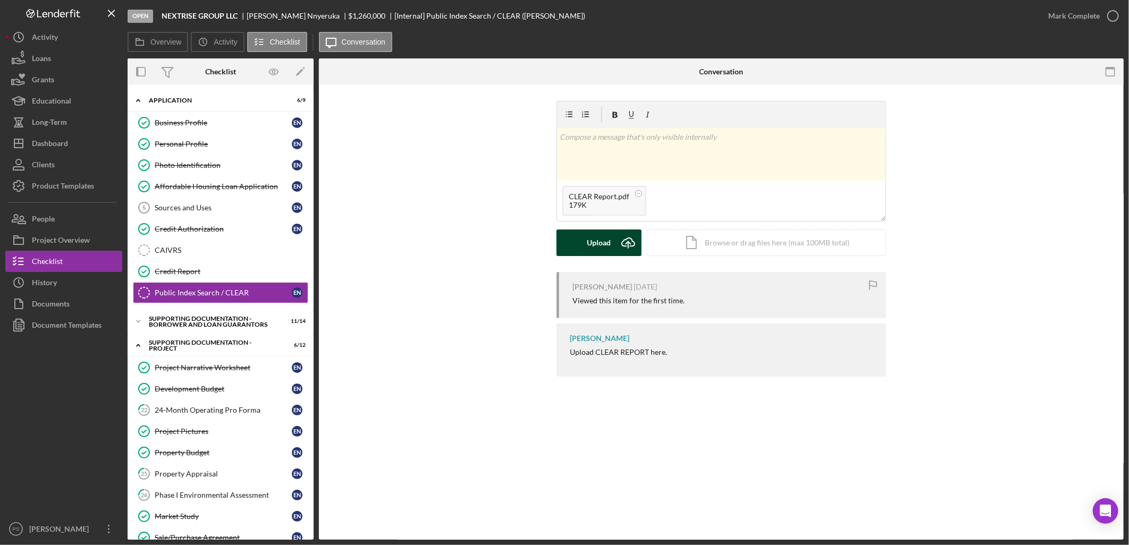
click at [615, 238] on icon "Icon/Upload" at bounding box center [628, 243] width 27 height 27
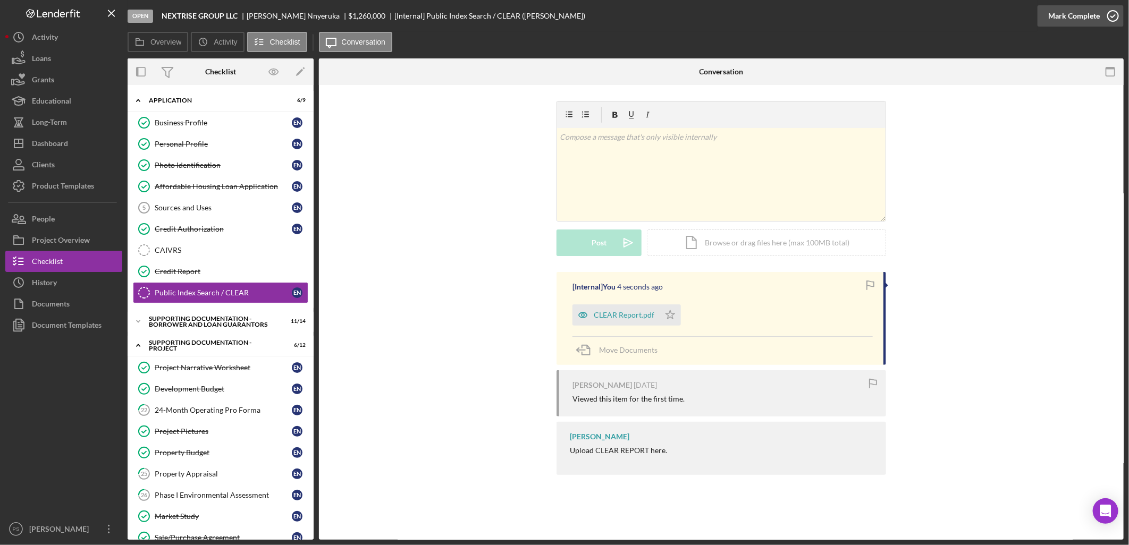
click at [1108, 13] on circle "button" at bounding box center [1113, 16] width 11 height 11
